Goal: Transaction & Acquisition: Purchase product/service

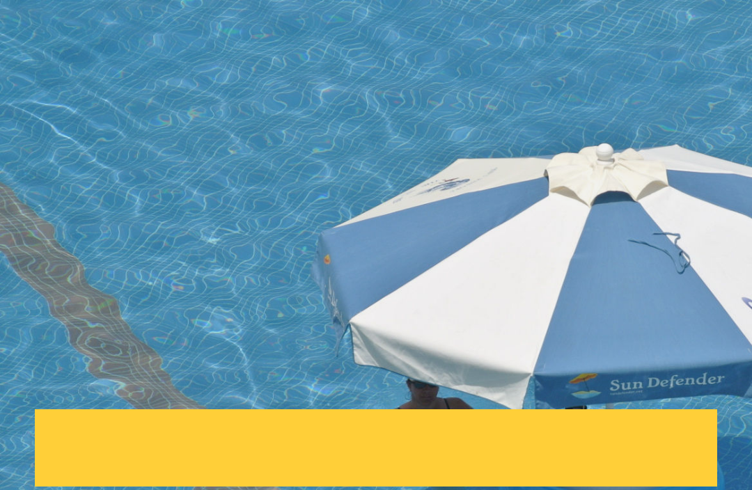
scroll to position [284, 0]
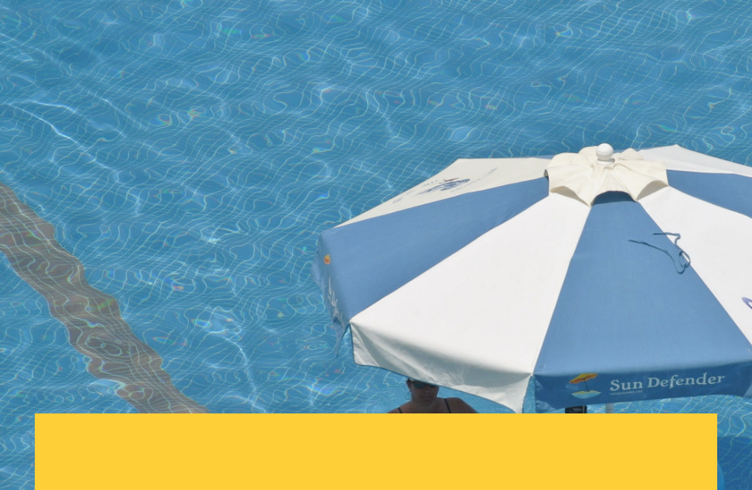
click at [117, 228] on link "Shop Now" at bounding box center [126, 218] width 119 height 35
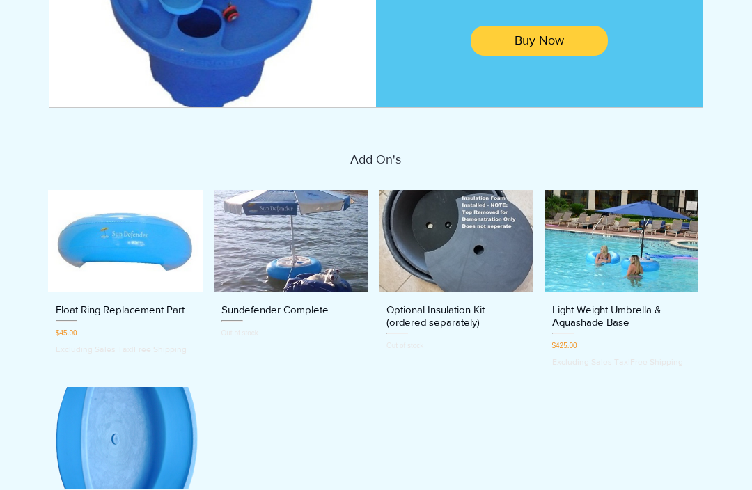
scroll to position [394, 0]
click at [676, 260] on img "Light Weight Umbrella & Aquashade Base gallery" at bounding box center [622, 242] width 155 height 103
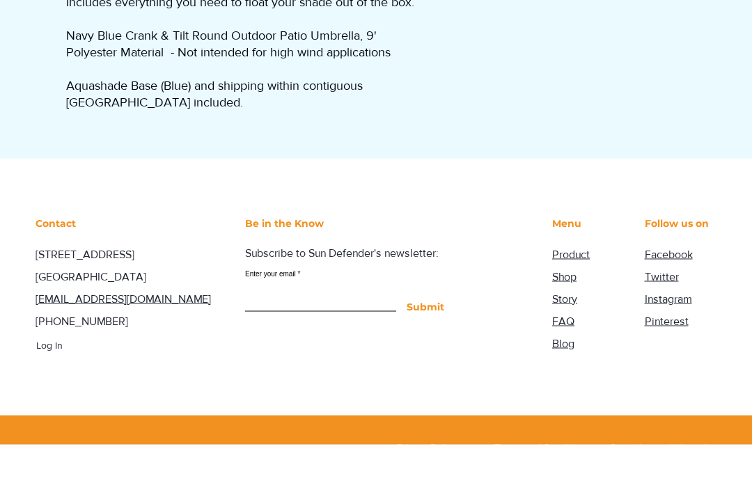
scroll to position [568, 0]
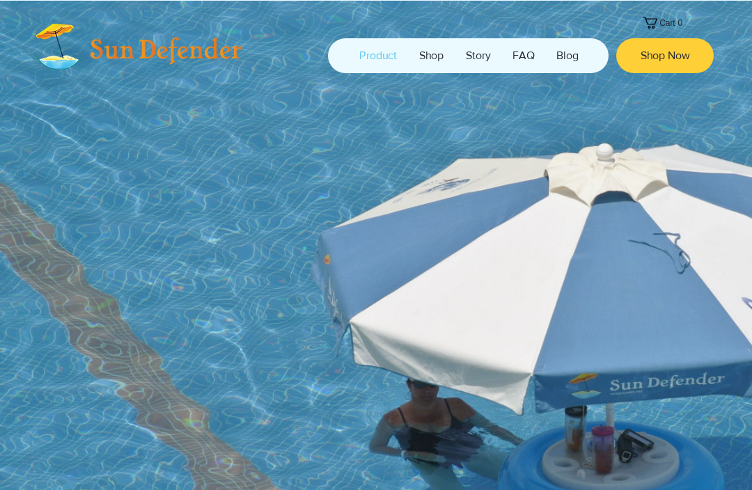
scroll to position [284, 0]
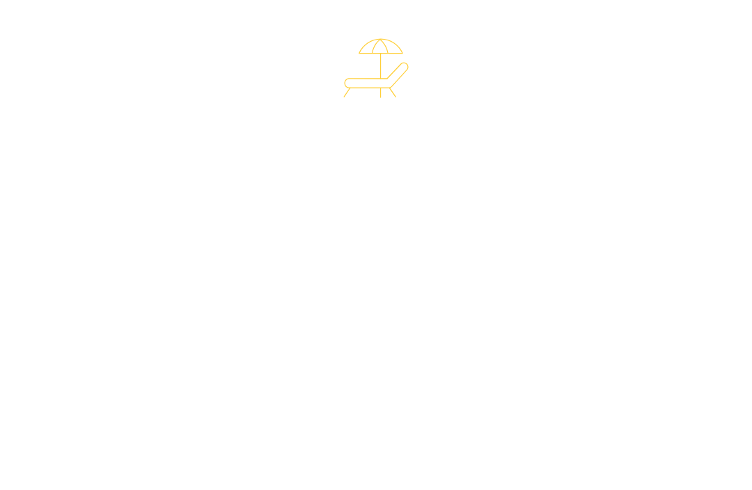
scroll to position [3752, 0]
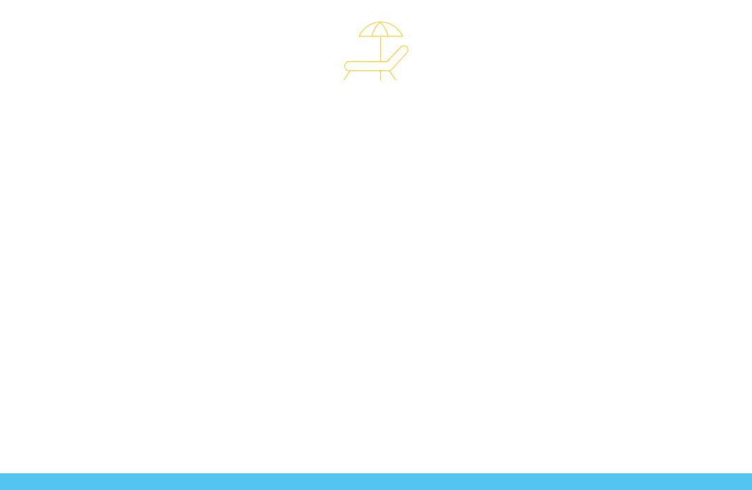
click at [402, 401] on span "Click to Shop" at bounding box center [377, 408] width 64 height 15
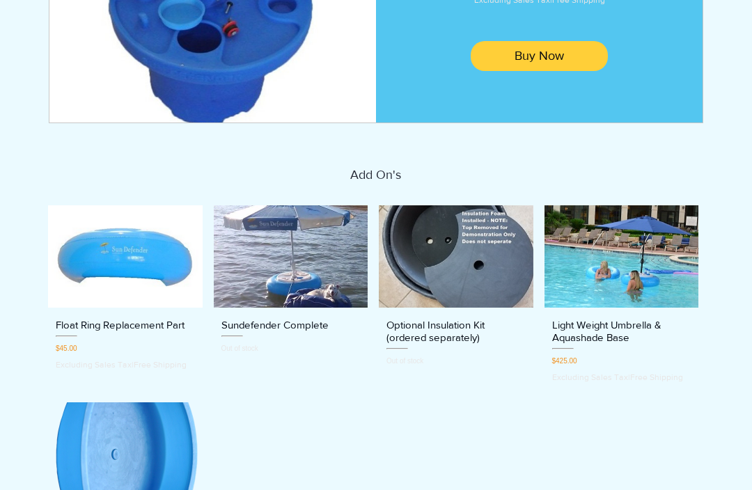
scroll to position [378, 0]
click at [311, 290] on img "Sundefender Complete gallery" at bounding box center [291, 257] width 155 height 103
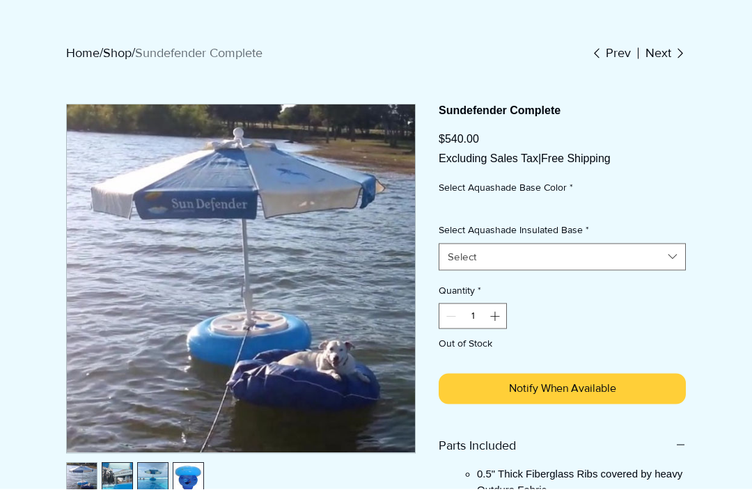
scroll to position [127, 0]
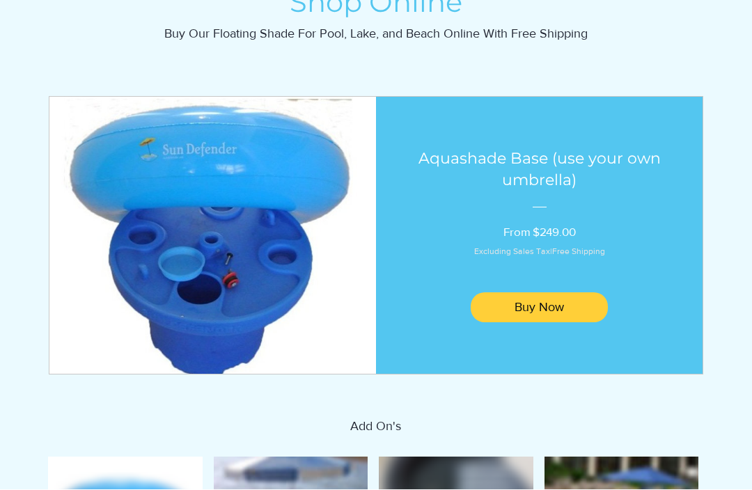
scroll to position [435, 0]
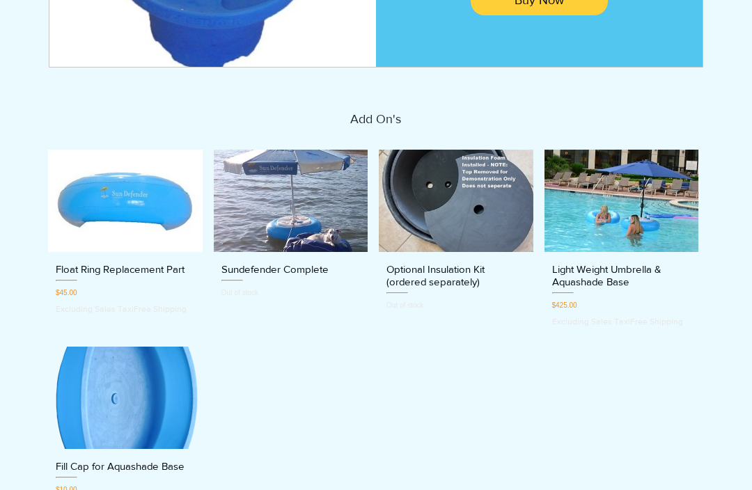
click at [658, 226] on img "Light Weight Umbrella & Aquashade Base gallery" at bounding box center [622, 201] width 155 height 103
